Goal: Obtain resource: Download file/media

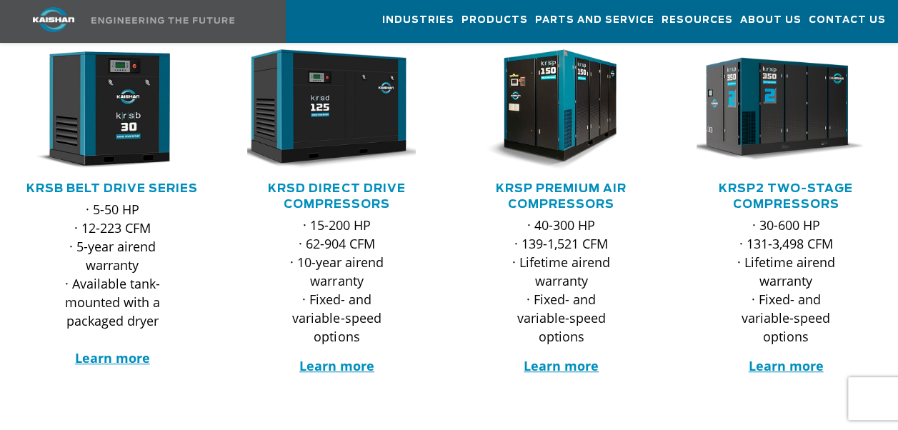
scroll to position [286, 0]
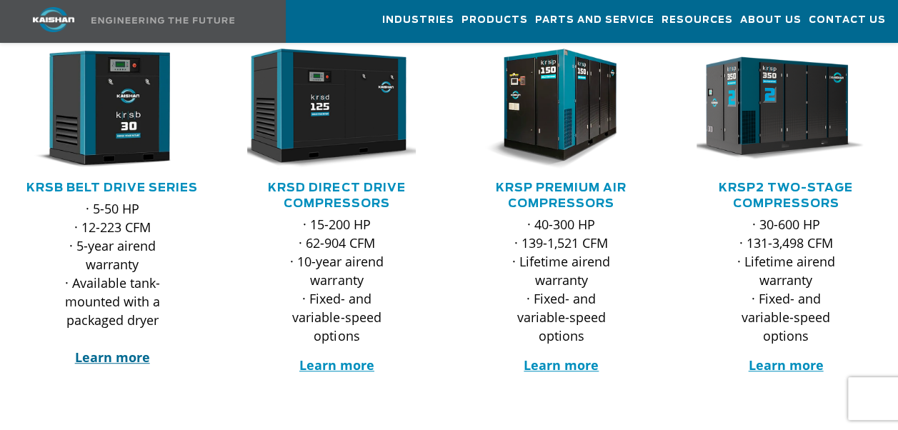
click at [133, 349] on strong "Learn more" at bounding box center [112, 357] width 75 height 17
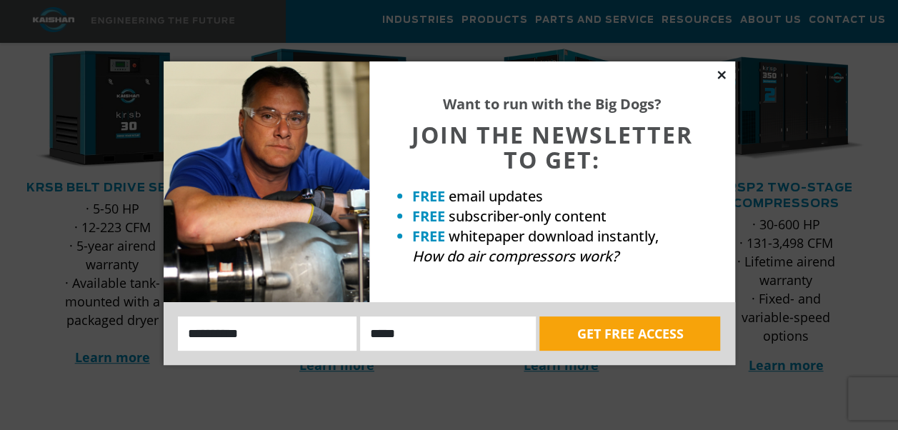
click at [717, 74] on icon at bounding box center [721, 75] width 13 height 13
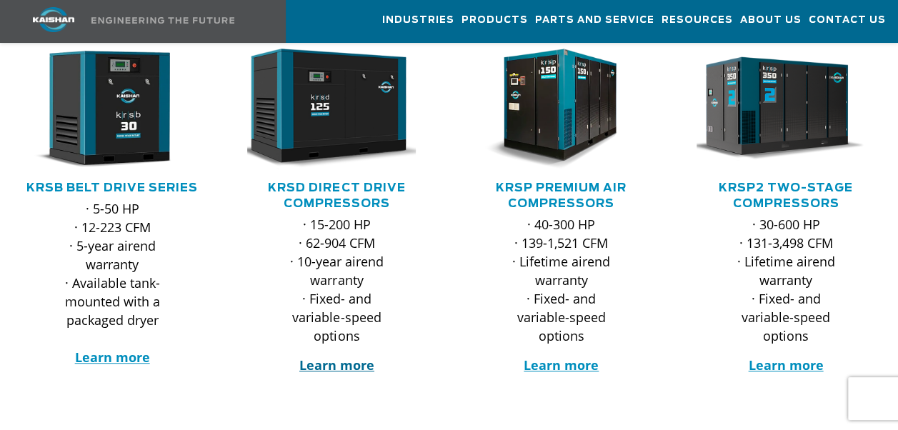
click at [364, 356] on strong "Learn more" at bounding box center [336, 364] width 75 height 17
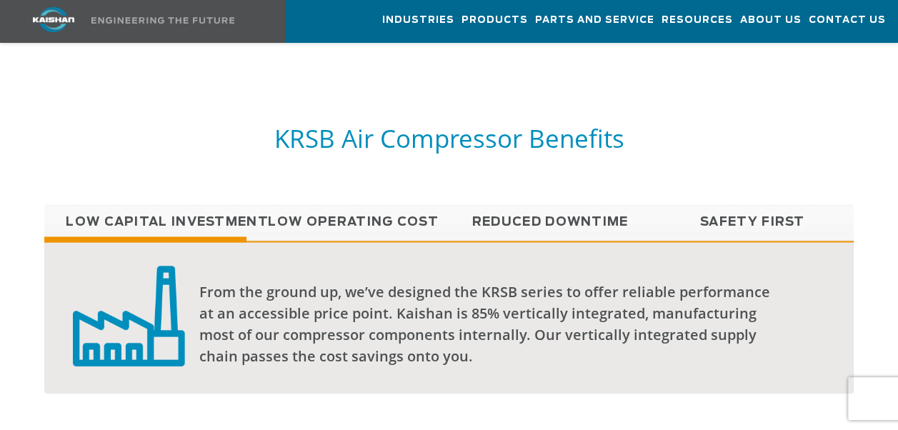
scroll to position [786, 0]
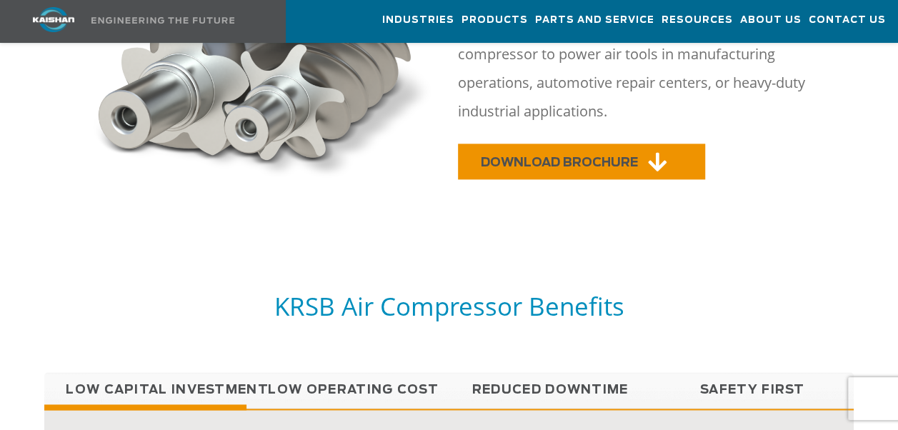
click at [600, 144] on link "DOWNLOAD BROCHURE" at bounding box center [581, 162] width 247 height 36
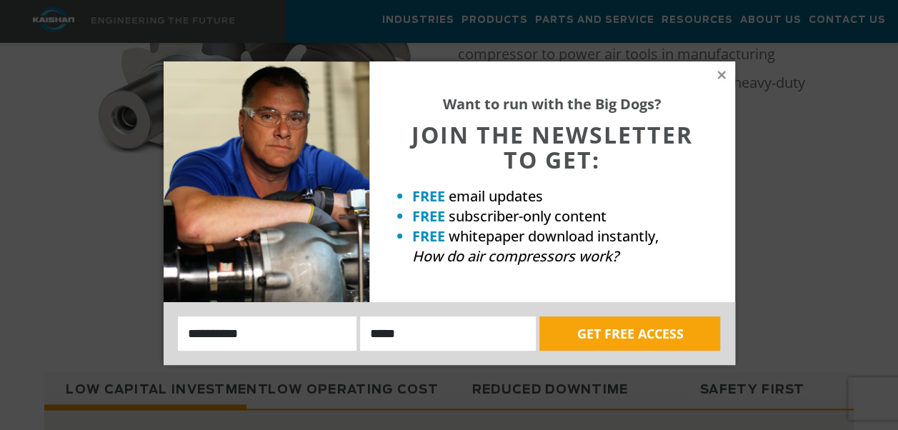
click at [730, 69] on div "Want to run with the Big Dogs? JOIN THE NEWSLETTER TO GET: FREE email updates F…" at bounding box center [552, 181] width 366 height 241
click at [721, 71] on icon at bounding box center [721, 75] width 13 height 13
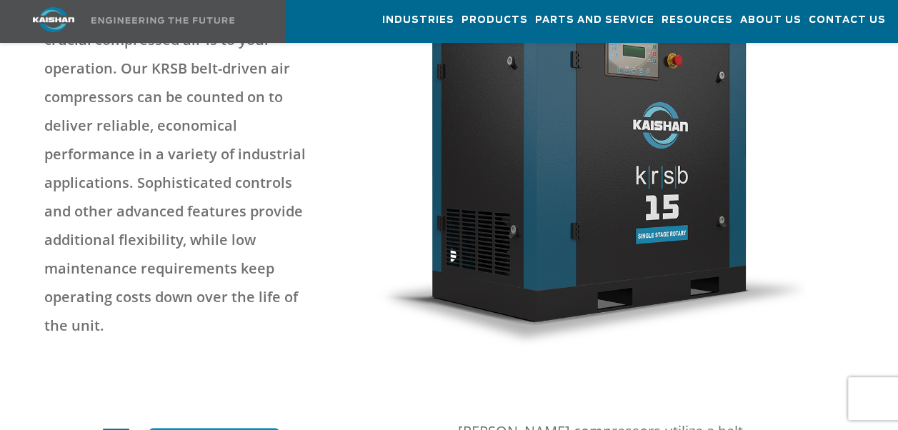
scroll to position [0, 0]
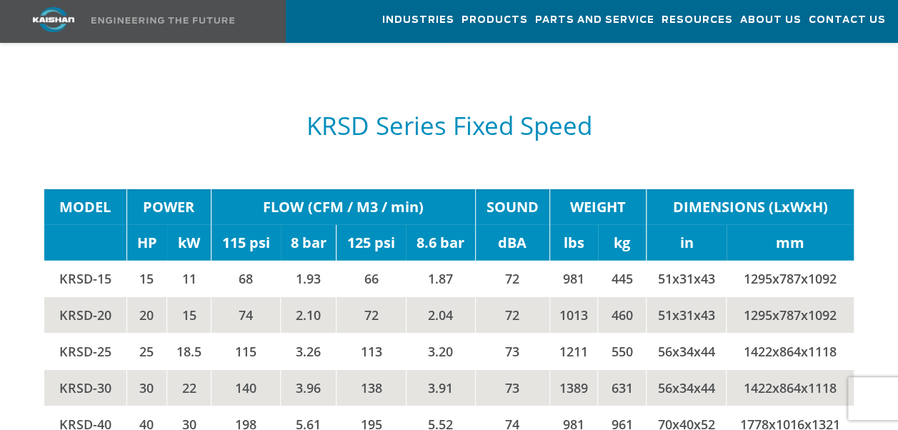
scroll to position [2072, 0]
